Goal: Contribute content: Contribute content

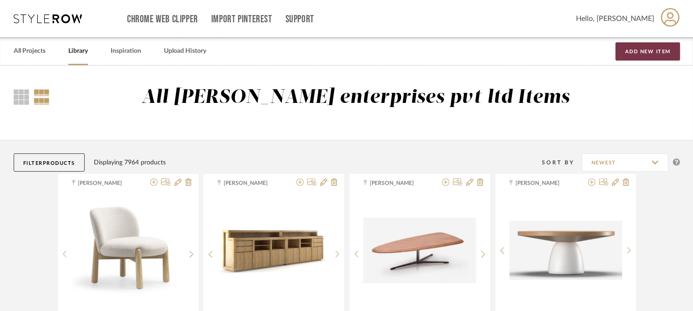
click at [650, 51] on button "Add New Item" at bounding box center [648, 51] width 65 height 18
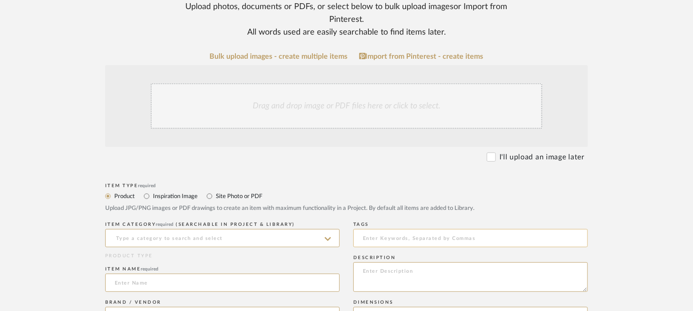
scroll to position [182, 0]
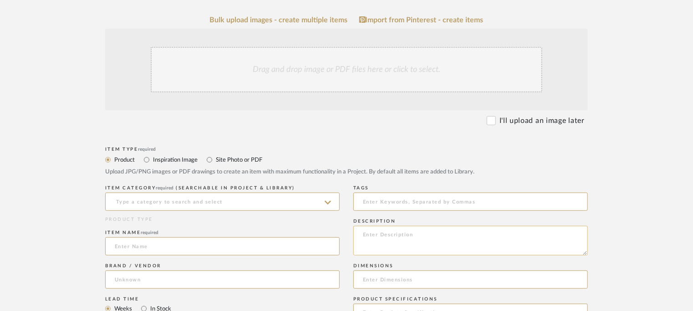
paste textarea "Type: Basin - MA95L Designer : [PERSON_NAME] – [PERSON_NAME] (2018) Dimensions …"
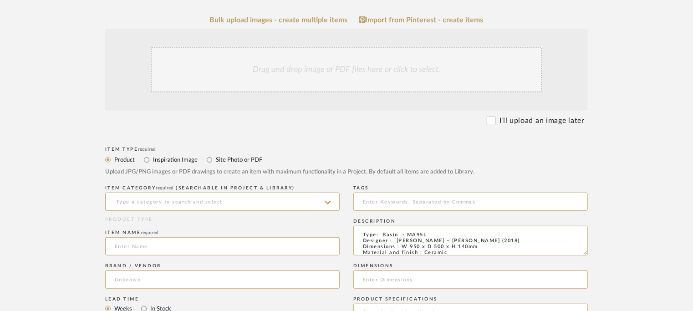
scroll to position [112, 0]
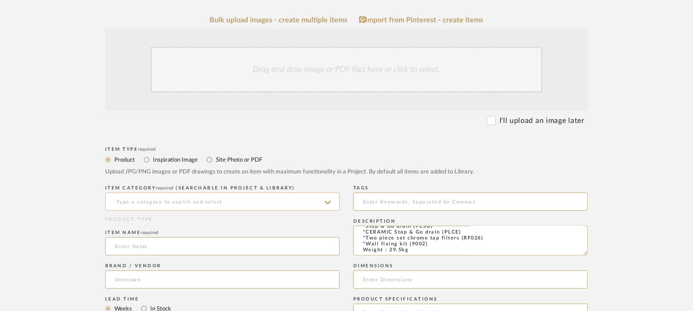
type textarea "Type: Basin - MA95L Designer : [PERSON_NAME] – [PERSON_NAME] (2018) Dimensions …"
click at [200, 205] on input at bounding box center [222, 202] width 235 height 18
type input "b"
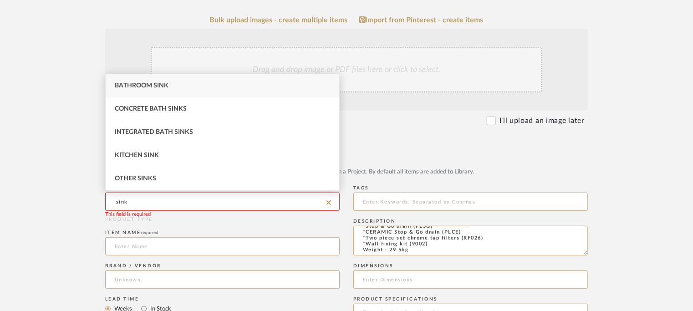
type input "sink"
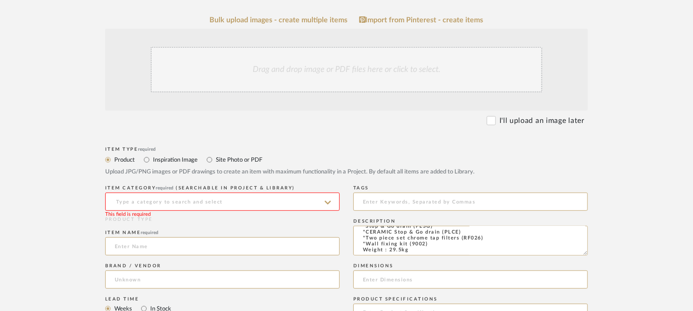
click at [136, 199] on input at bounding box center [222, 202] width 235 height 18
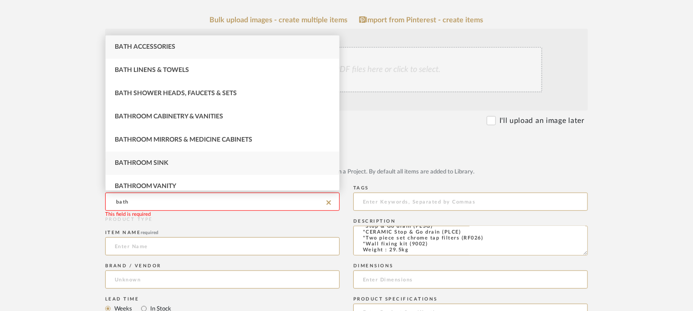
click at [169, 164] on div "Bathroom Sink" at bounding box center [223, 163] width 234 height 23
type input "Bathroom Sink"
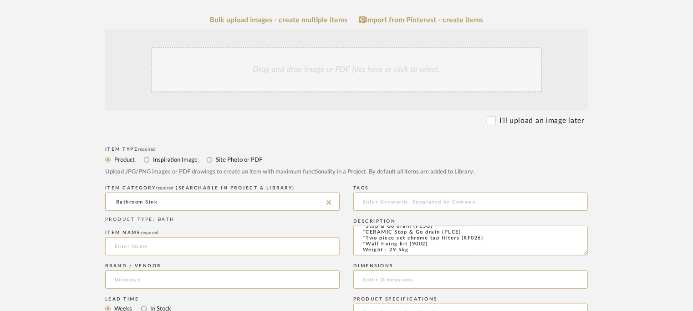
click at [143, 244] on input at bounding box center [222, 246] width 235 height 18
paste input "MADRE 95 wall hung-countertop-on pedestal basin"
drag, startPoint x: 146, startPoint y: 246, endPoint x: 346, endPoint y: 250, distance: 199.6
type input "MADRE 95 BASIN"
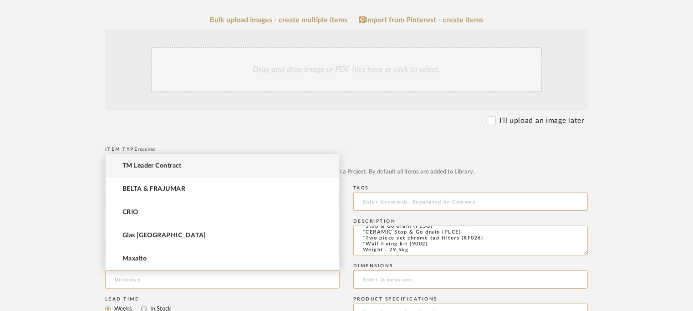
click at [149, 279] on input at bounding box center [222, 280] width 235 height 18
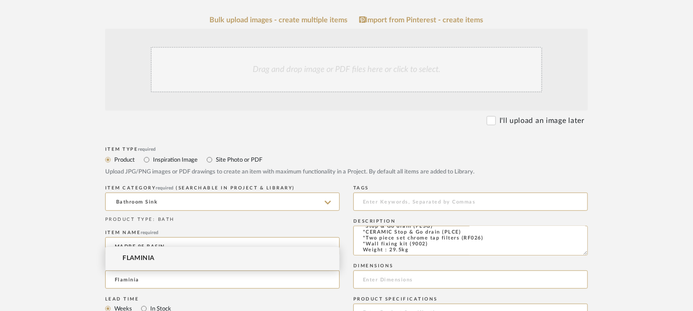
click at [146, 258] on span "FLAMINIA" at bounding box center [139, 259] width 32 height 8
type input "FLAMINIA"
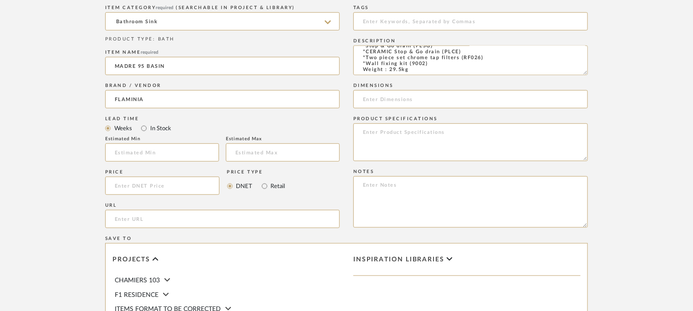
scroll to position [364, 0]
paste input "[URL][DOMAIN_NAME]"
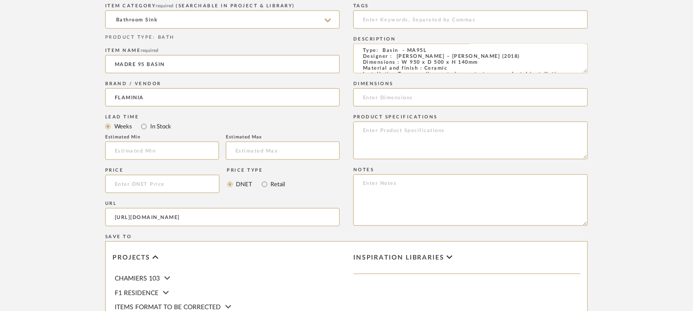
scroll to position [0, 0]
type input "[URL][DOMAIN_NAME]"
drag, startPoint x: 483, startPoint y: 64, endPoint x: 400, endPoint y: 63, distance: 83.4
click at [400, 63] on textarea "Type: Basin - MA95L Designer : [PERSON_NAME] – [PERSON_NAME] (2018) Dimensions …" at bounding box center [470, 59] width 235 height 30
paste input "W 950 x D 500 x H 140mm"
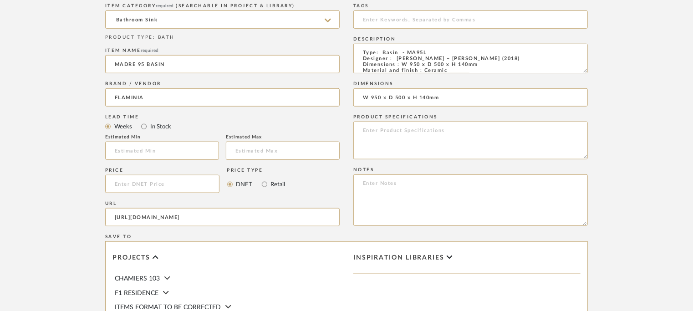
type input "W 950 x D 500 x H 140mm"
click at [564, 191] on textarea at bounding box center [470, 199] width 235 height 51
paste textarea "Price: Na Lead time: Na Customizable : Na 3D available : yes BIM available. Na …"
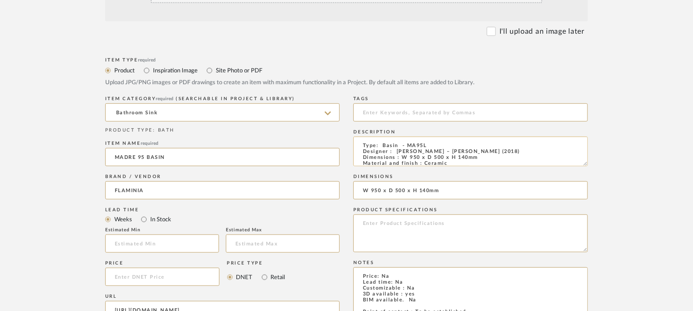
scroll to position [137, 0]
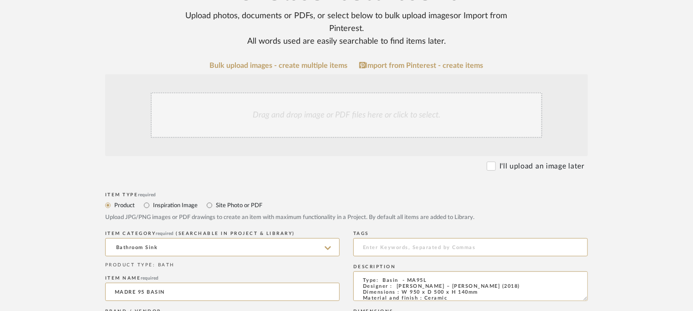
type textarea "Price: Na Lead time: Na Customizable : Na 3D available : yes BIM available. Na …"
click at [348, 116] on div "Drag and drop image or PDF files here or click to select." at bounding box center [347, 115] width 392 height 46
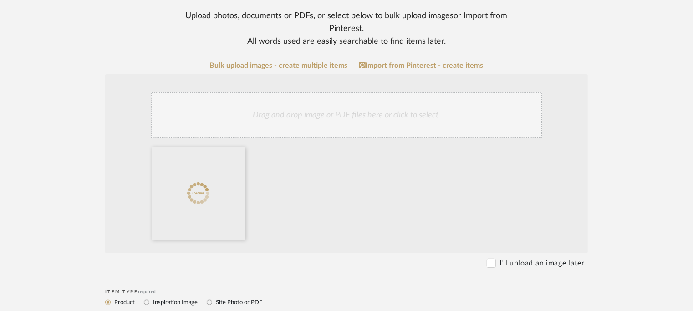
click at [363, 113] on div "Drag and drop image or PDF files here or click to select." at bounding box center [347, 115] width 392 height 46
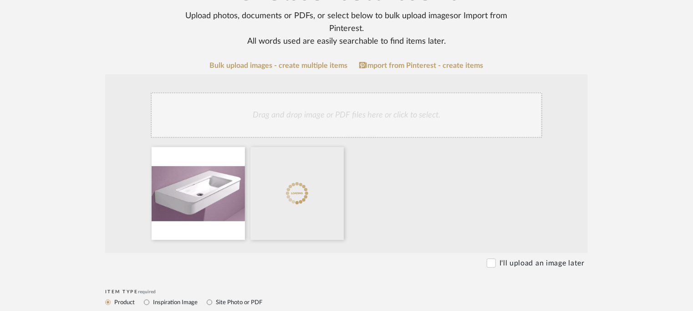
click at [333, 113] on div "Drag and drop image or PDF files here or click to select." at bounding box center [347, 115] width 392 height 46
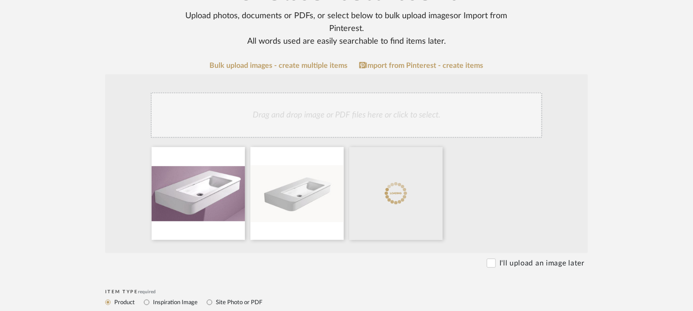
click at [372, 119] on div "Drag and drop image or PDF files here or click to select." at bounding box center [347, 115] width 392 height 46
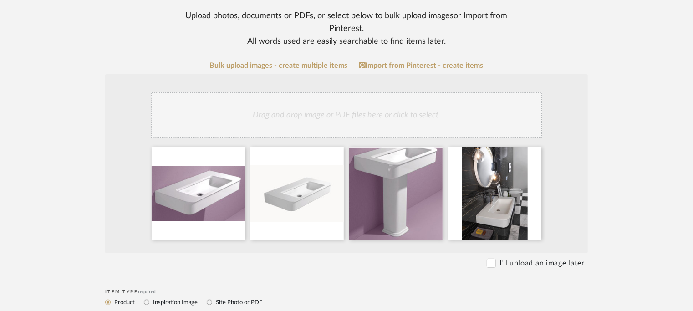
click at [439, 109] on div "Drag and drop image or PDF files here or click to select." at bounding box center [347, 115] width 392 height 46
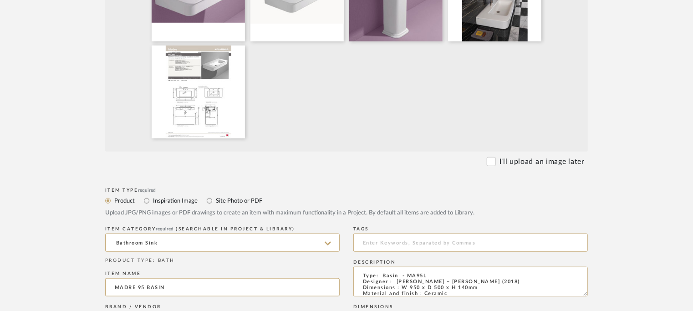
scroll to position [364, 0]
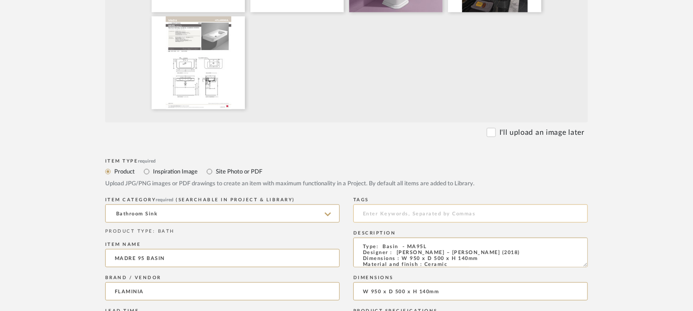
click at [379, 216] on input at bounding box center [470, 214] width 235 height 18
type input "b"
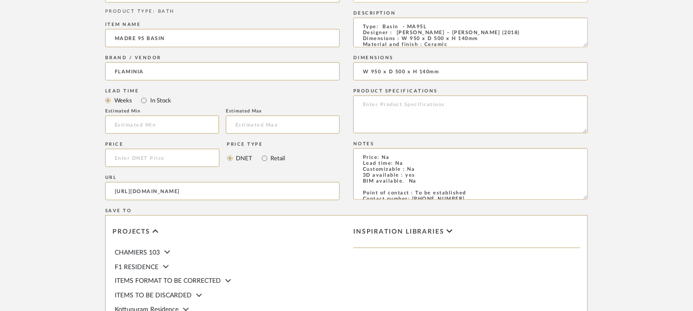
scroll to position [592, 0]
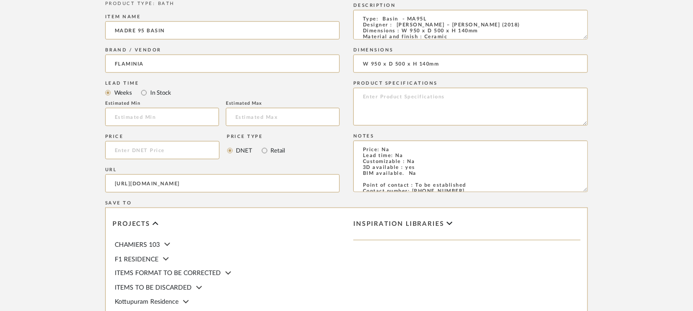
type input "sink,"
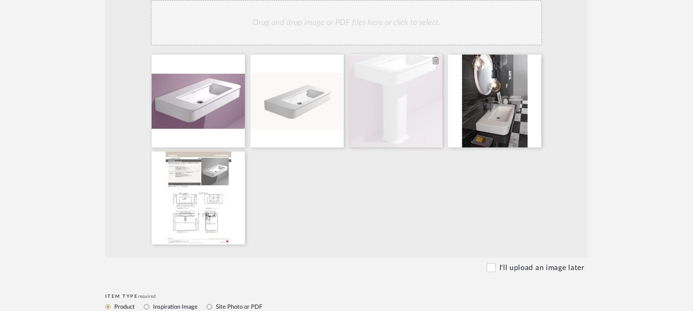
scroll to position [228, 0]
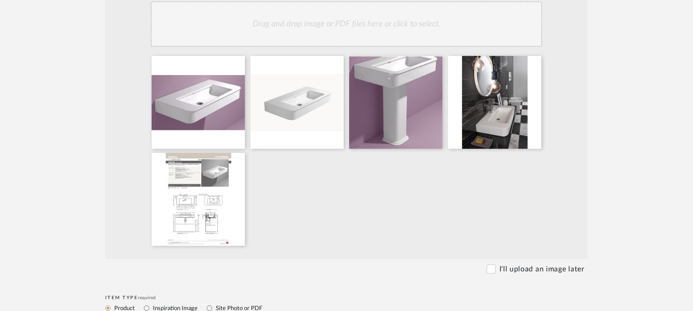
click at [392, 36] on div "Drag and drop image or PDF files here or click to select." at bounding box center [347, 24] width 392 height 46
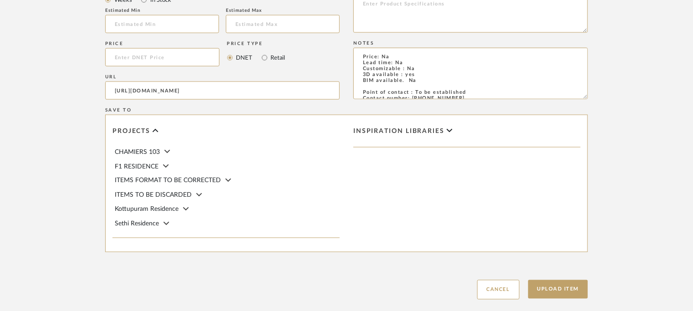
scroll to position [738, 0]
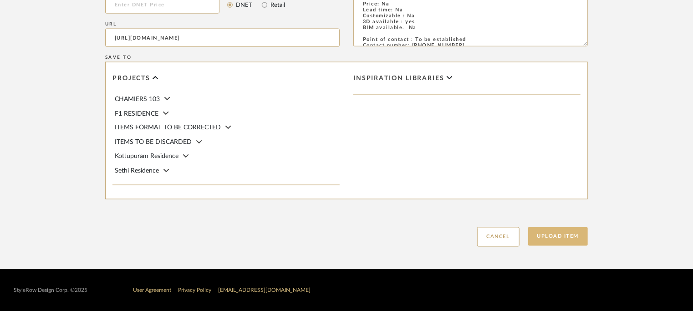
click at [570, 232] on button "Upload Item" at bounding box center [558, 236] width 60 height 19
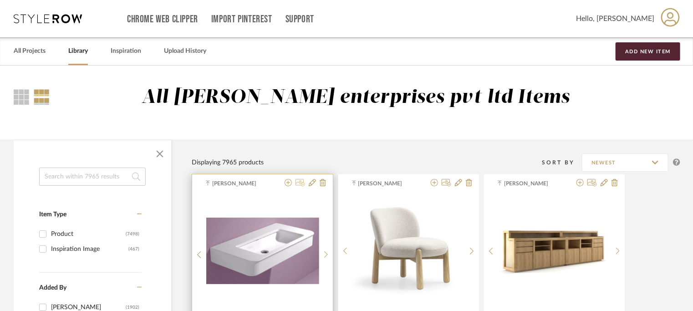
click at [299, 185] on icon at bounding box center [301, 182] width 10 height 7
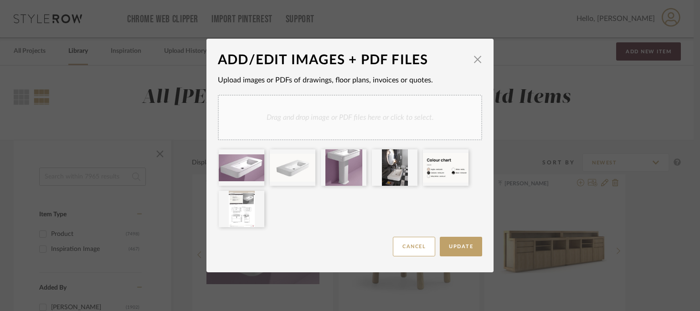
click at [326, 119] on div "Drag and drop image or PDF files here or click to select." at bounding box center [350, 118] width 264 height 46
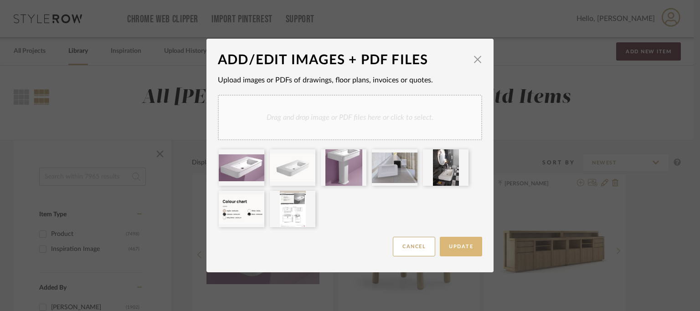
click at [452, 247] on span "Update" at bounding box center [461, 246] width 24 height 5
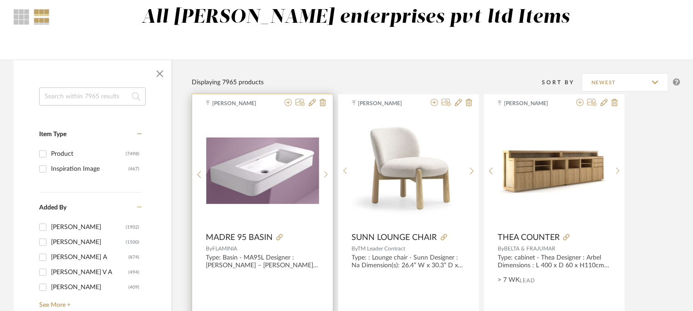
scroll to position [91, 0]
